Goal: Navigation & Orientation: Find specific page/section

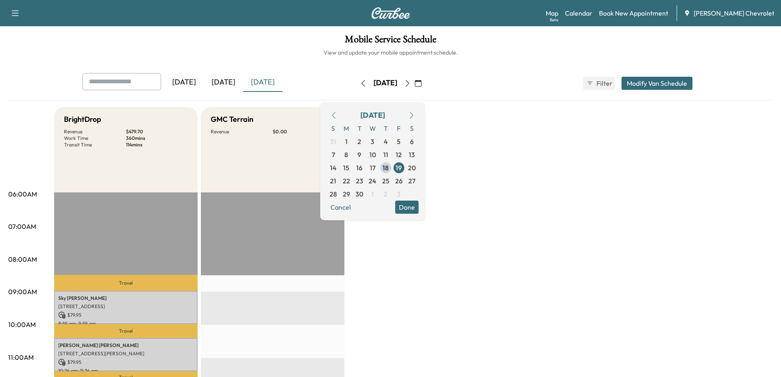
scroll to position [205, 0]
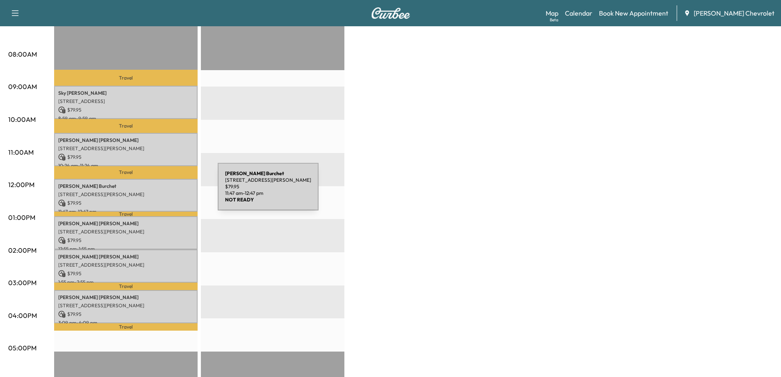
click at [156, 192] on p "[STREET_ADDRESS][PERSON_NAME]" at bounding box center [125, 194] width 135 height 7
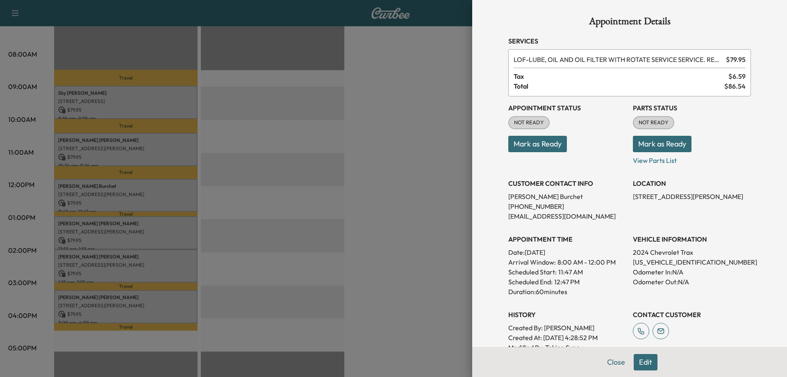
click at [208, 246] on div at bounding box center [393, 188] width 787 height 377
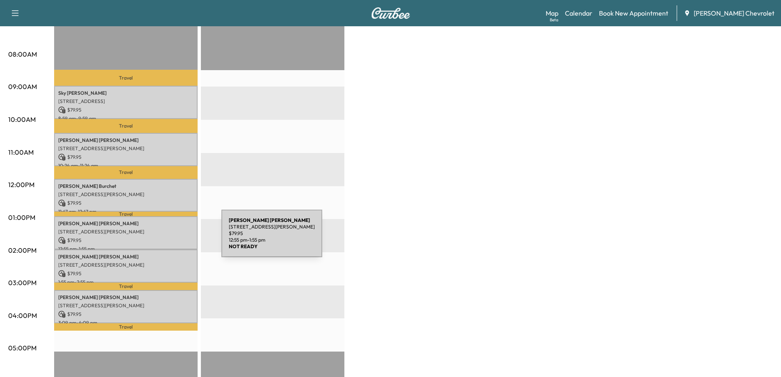
click at [160, 238] on p "$ 79.95" at bounding box center [125, 240] width 135 height 7
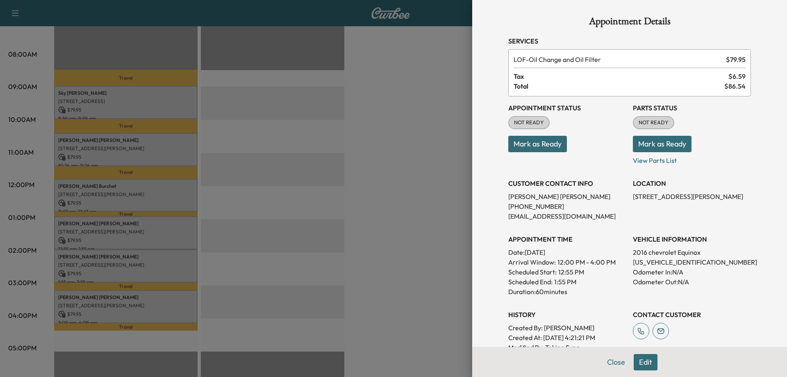
click at [429, 269] on div at bounding box center [393, 188] width 787 height 377
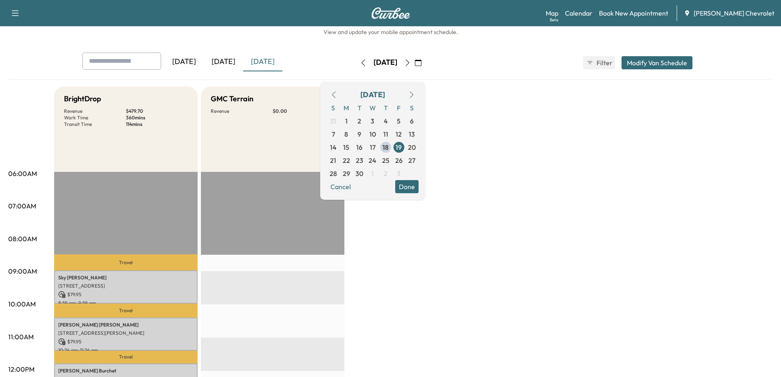
scroll to position [41, 0]
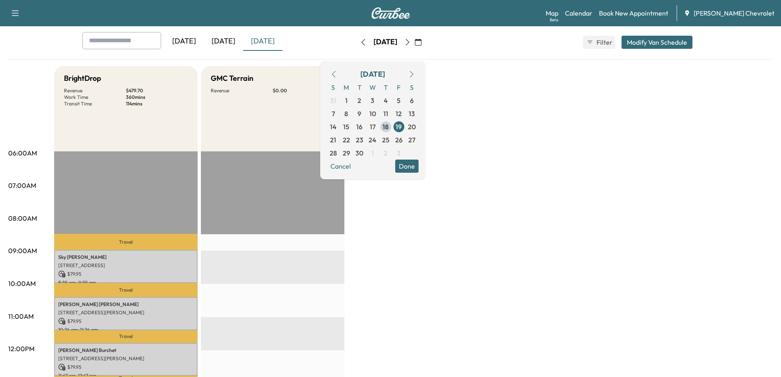
click at [222, 48] on div "[DATE]" at bounding box center [223, 41] width 39 height 19
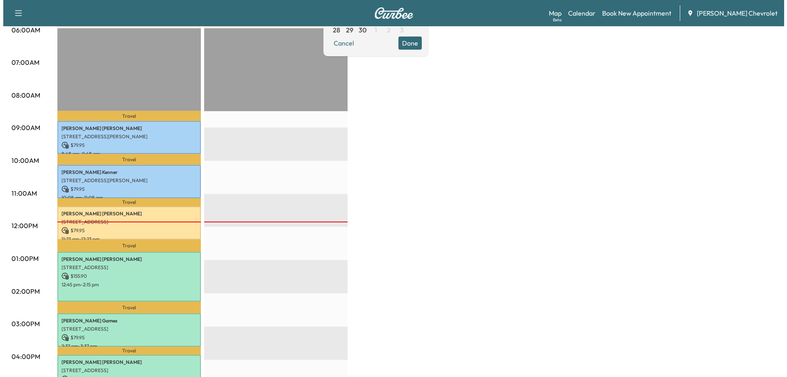
scroll to position [205, 0]
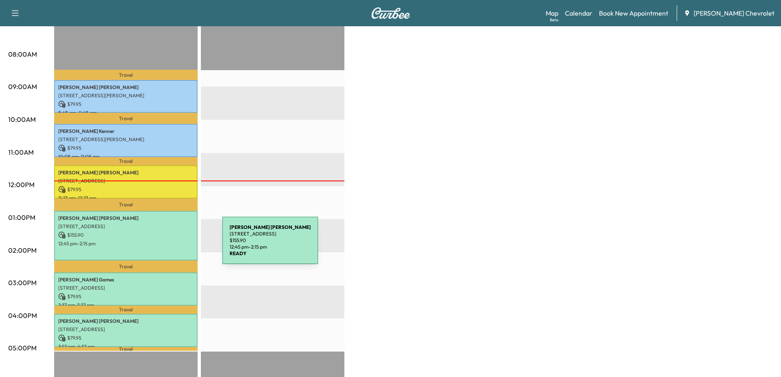
click at [161, 245] on div "[PERSON_NAME] [STREET_ADDRESS] $ 155.90 12:45 pm - 2:15 pm" at bounding box center [126, 236] width 144 height 50
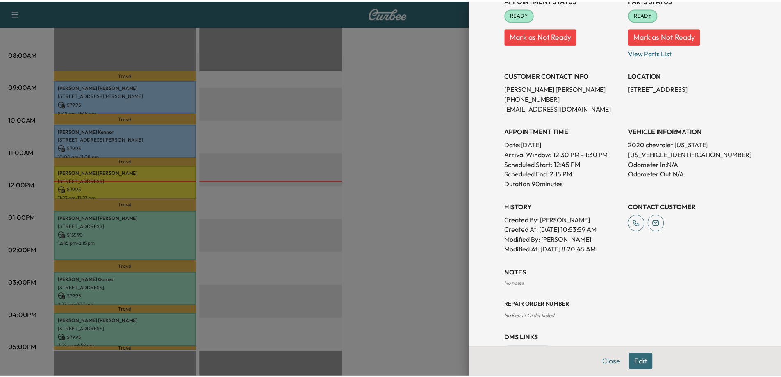
scroll to position [104, 0]
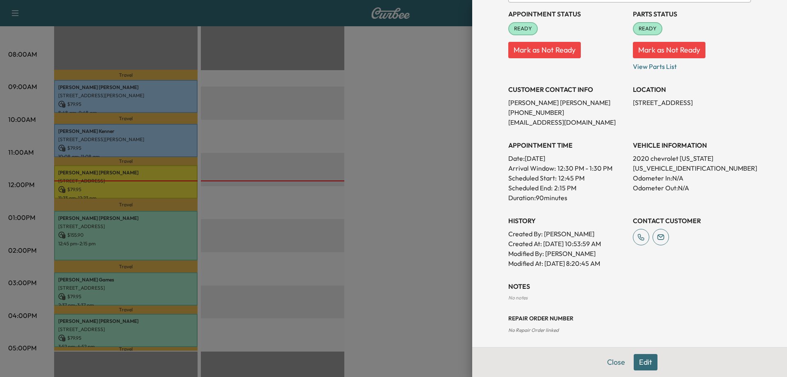
click at [380, 256] on div at bounding box center [393, 188] width 787 height 377
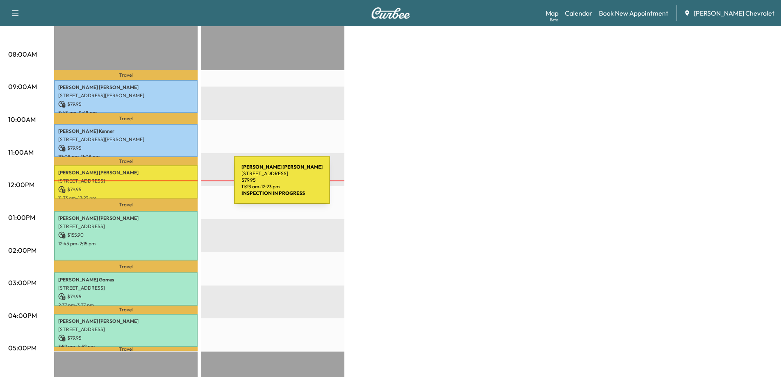
click at [173, 186] on p "$ 79.95" at bounding box center [125, 189] width 135 height 7
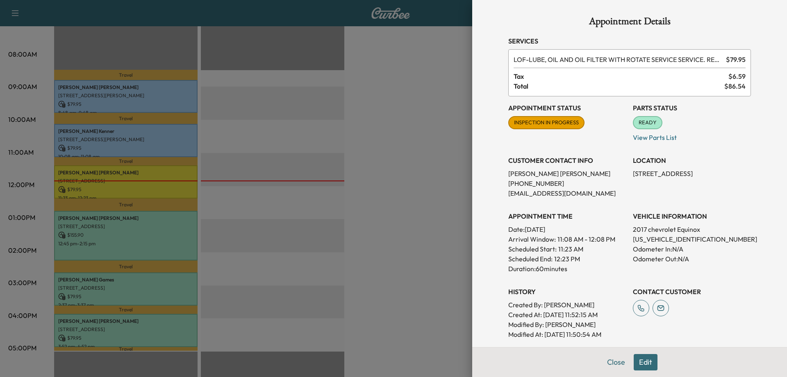
click at [416, 246] on div at bounding box center [393, 188] width 787 height 377
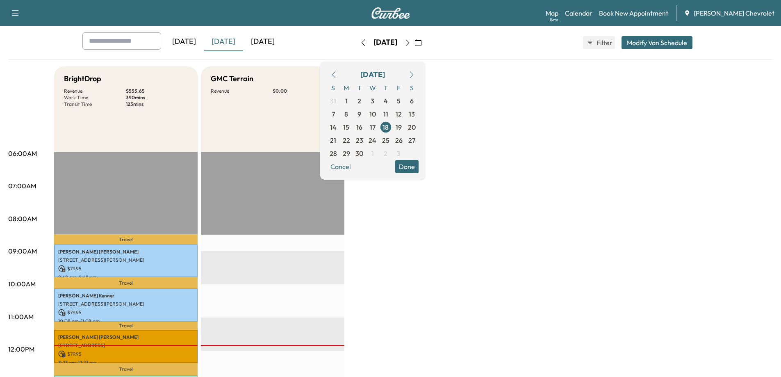
scroll to position [41, 0]
click at [559, 16] on link "Map Beta" at bounding box center [552, 13] width 13 height 10
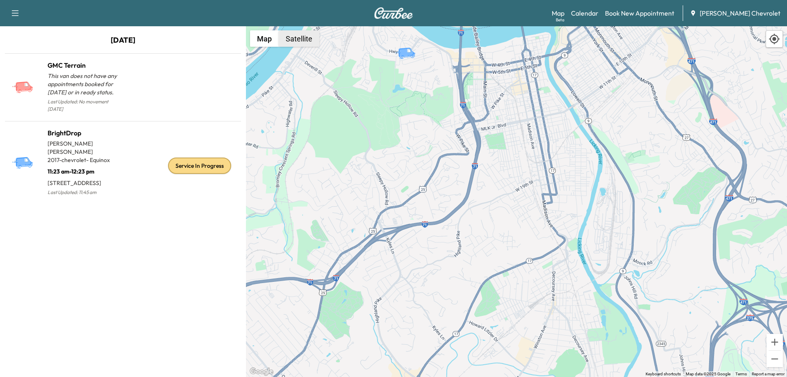
click at [304, 45] on button "Satellite" at bounding box center [299, 38] width 41 height 16
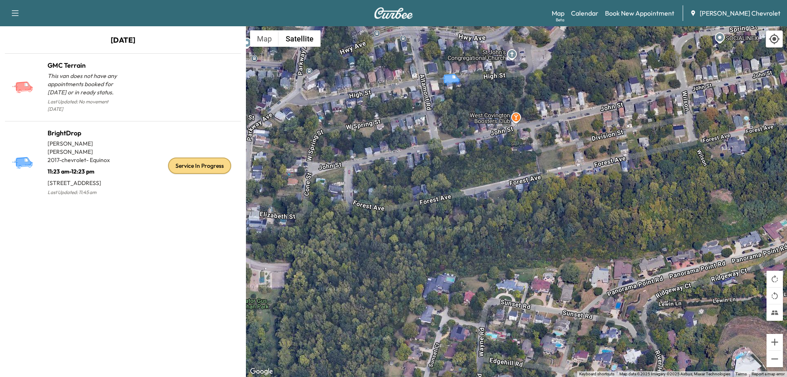
drag, startPoint x: 432, startPoint y: 56, endPoint x: 388, endPoint y: 219, distance: 168.6
click at [388, 219] on div "To activate drag with keyboard, press Alt + Enter. Once in keyboard drag state,…" at bounding box center [516, 201] width 541 height 351
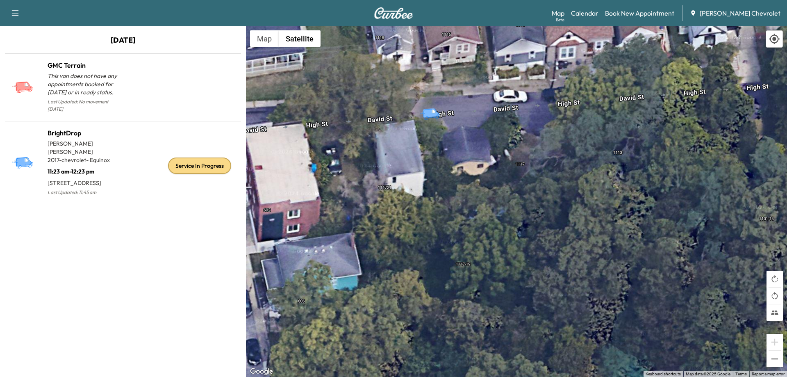
drag, startPoint x: 436, startPoint y: 106, endPoint x: 441, endPoint y: 212, distance: 105.9
click at [441, 212] on div "To activate drag with keyboard, press Alt + Enter. Once in keyboard drag state,…" at bounding box center [516, 201] width 541 height 351
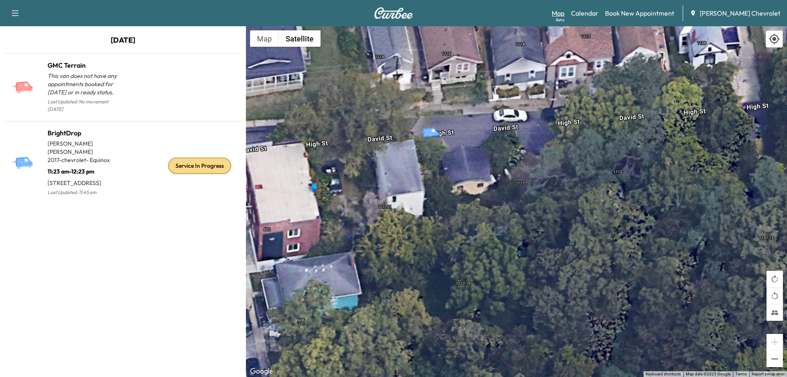
click at [565, 13] on link "Map Beta" at bounding box center [558, 13] width 13 height 10
click at [599, 13] on link "Calendar" at bounding box center [584, 13] width 27 height 10
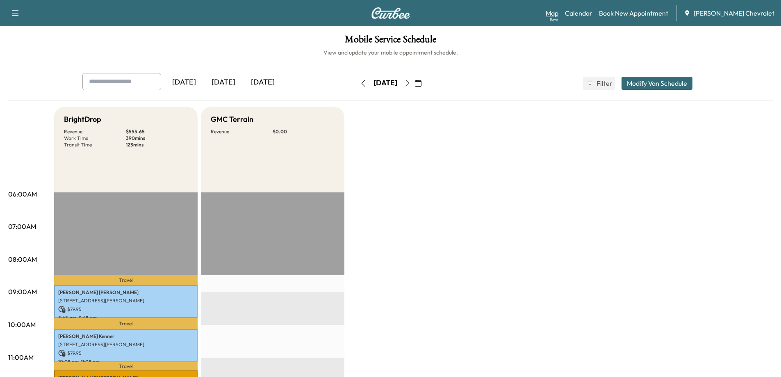
click at [559, 16] on link "Map Beta" at bounding box center [552, 13] width 13 height 10
